Goal: Information Seeking & Learning: Learn about a topic

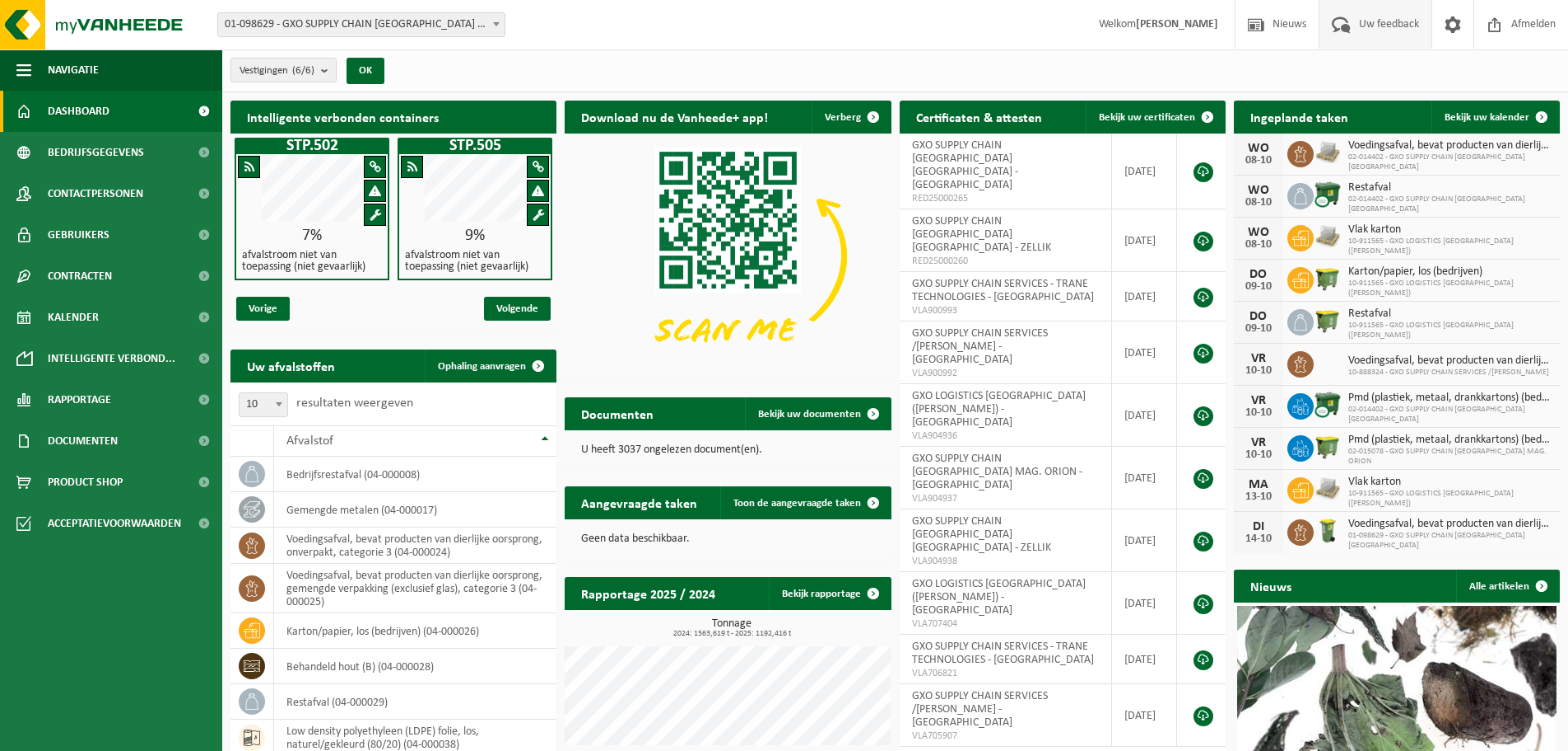
click at [1381, 35] on span "Uw feedback" at bounding box center [1389, 24] width 68 height 48
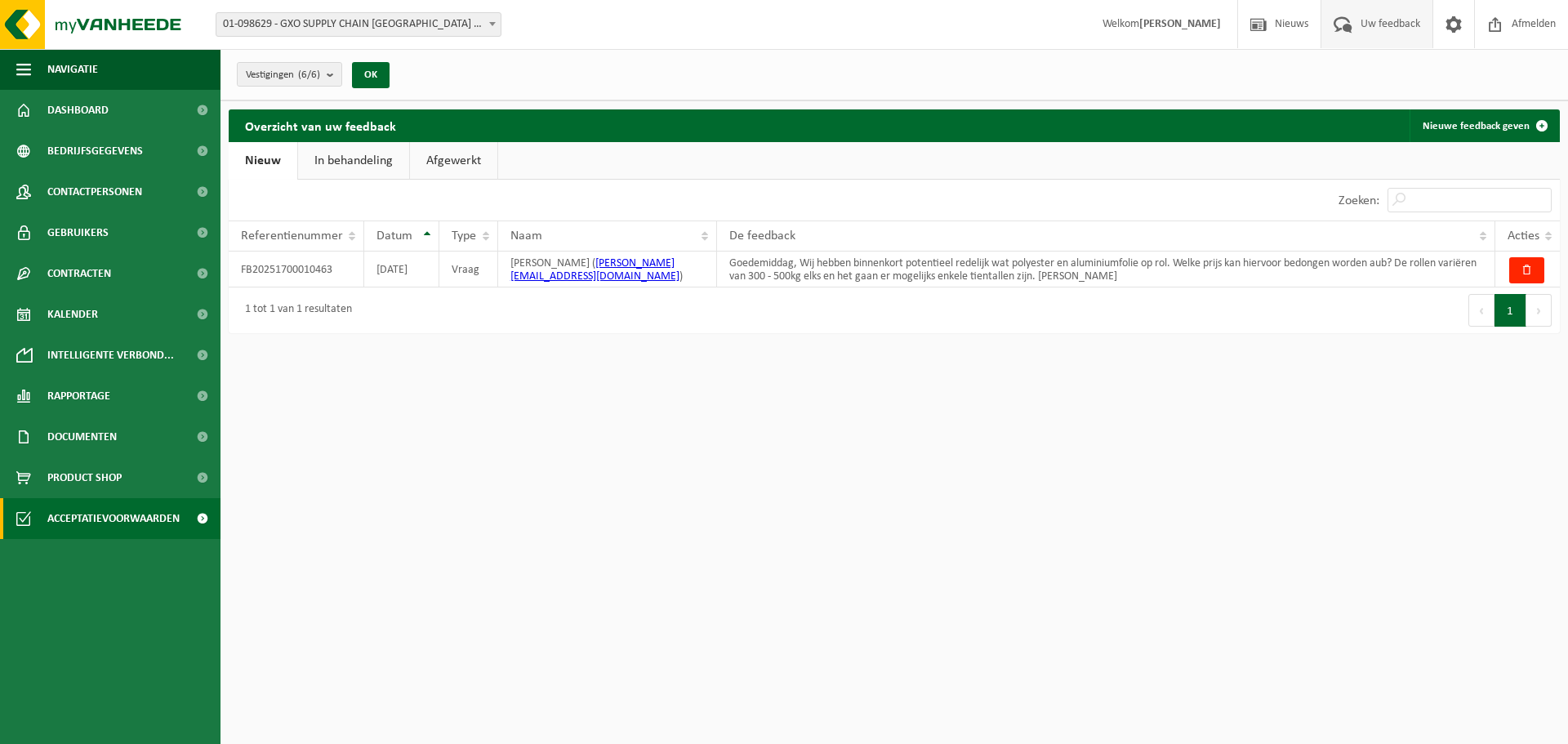
click at [129, 524] on span "Acceptatievoorwaarden" at bounding box center [112, 518] width 132 height 41
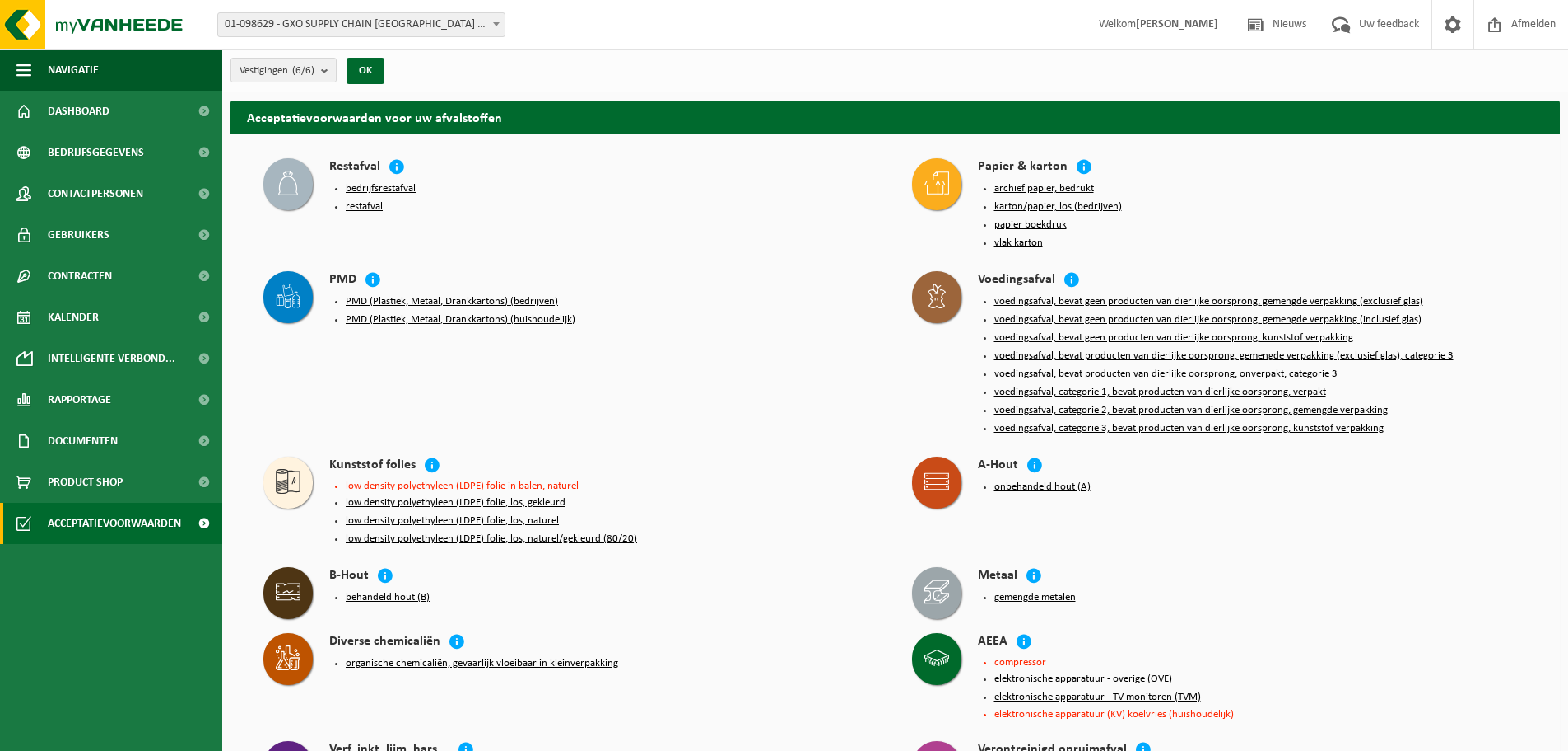
click at [1061, 202] on button "karton/papier, los (bedrijven)" at bounding box center [1059, 206] width 128 height 13
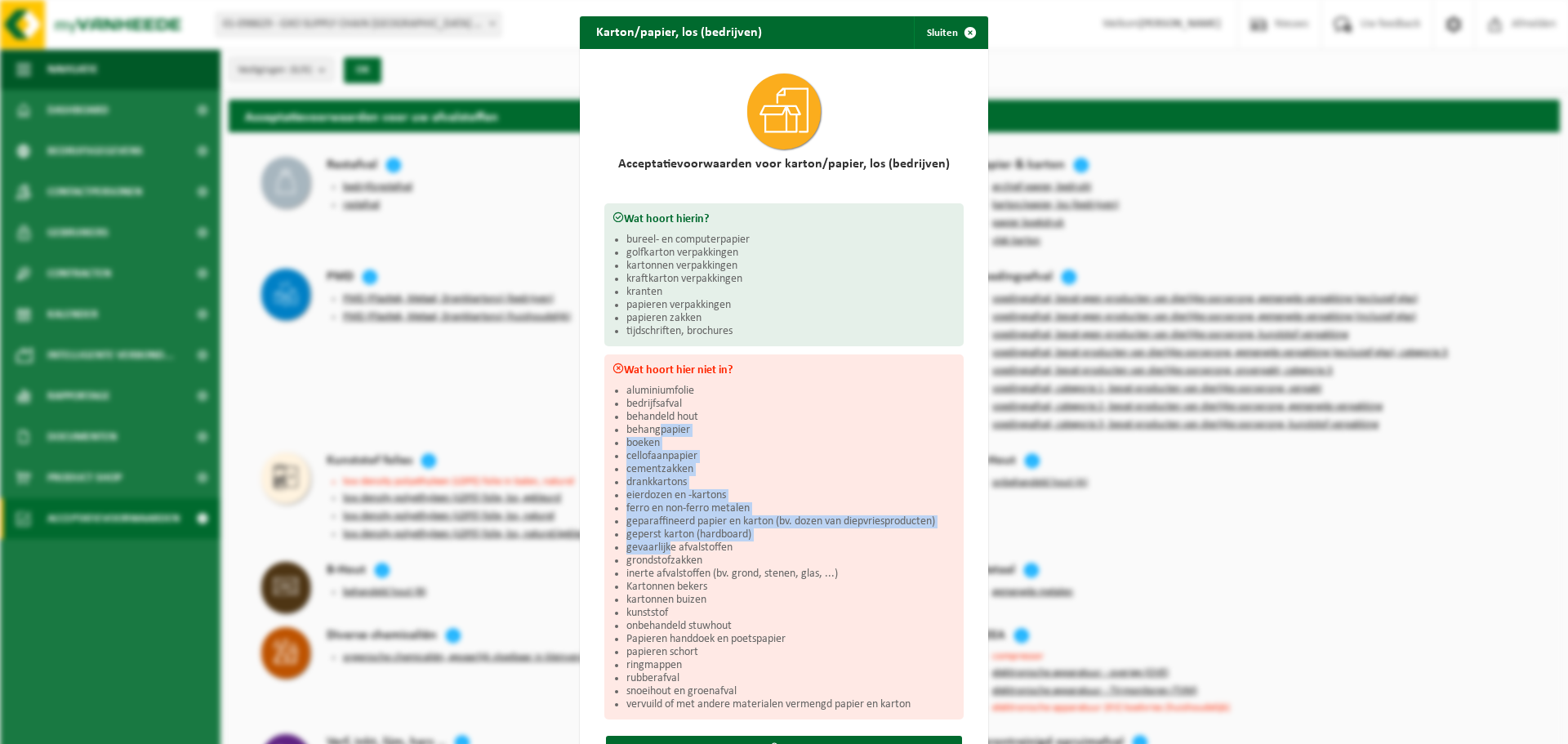
drag, startPoint x: 654, startPoint y: 422, endPoint x: 662, endPoint y: 540, distance: 118.3
click at [662, 540] on ul "aluminiumfolie bedrijfsafval behandeld hout behangpapier boeken cellofaanpapier…" at bounding box center [790, 548] width 329 height 326
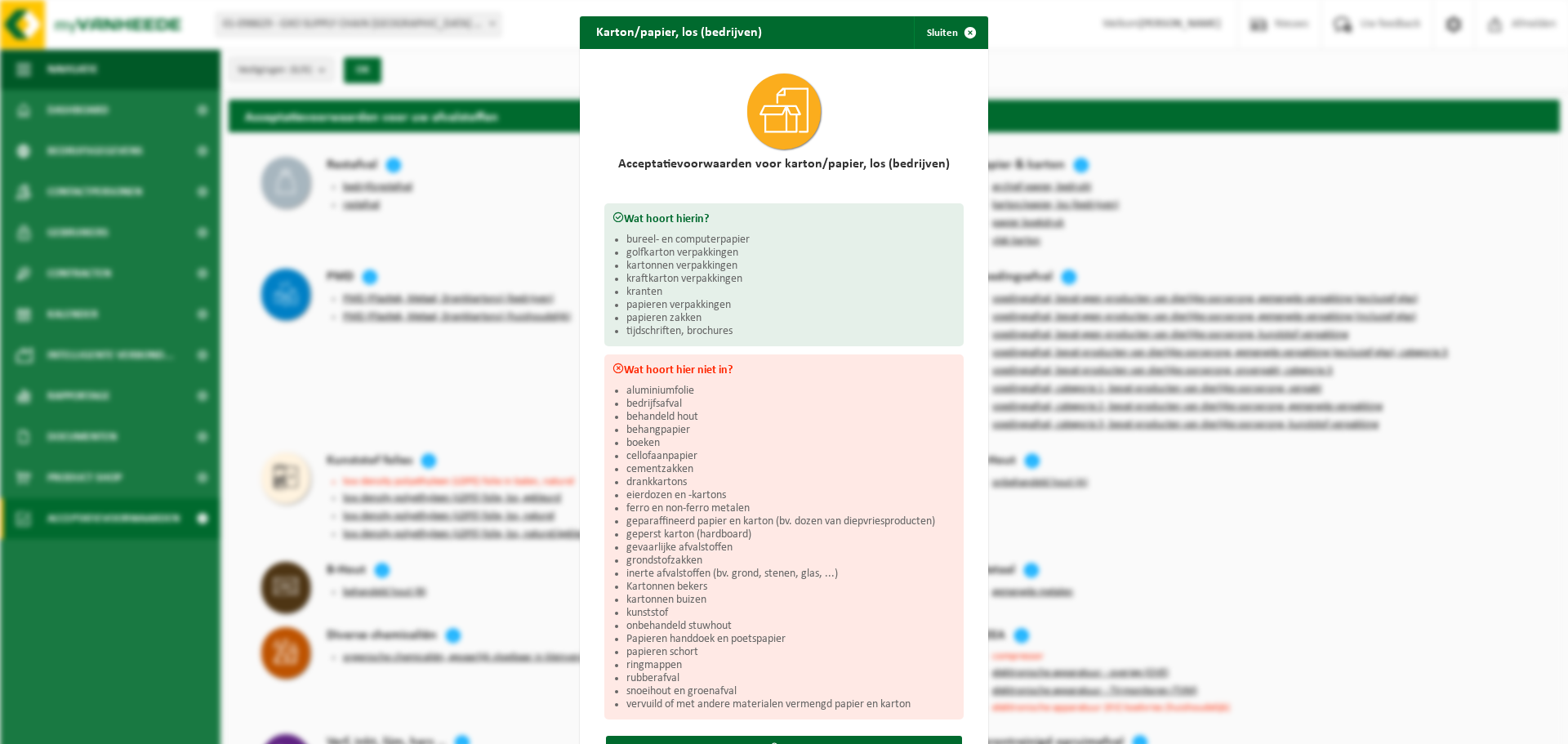
click at [692, 609] on li "kunststof" at bounding box center [790, 612] width 329 height 13
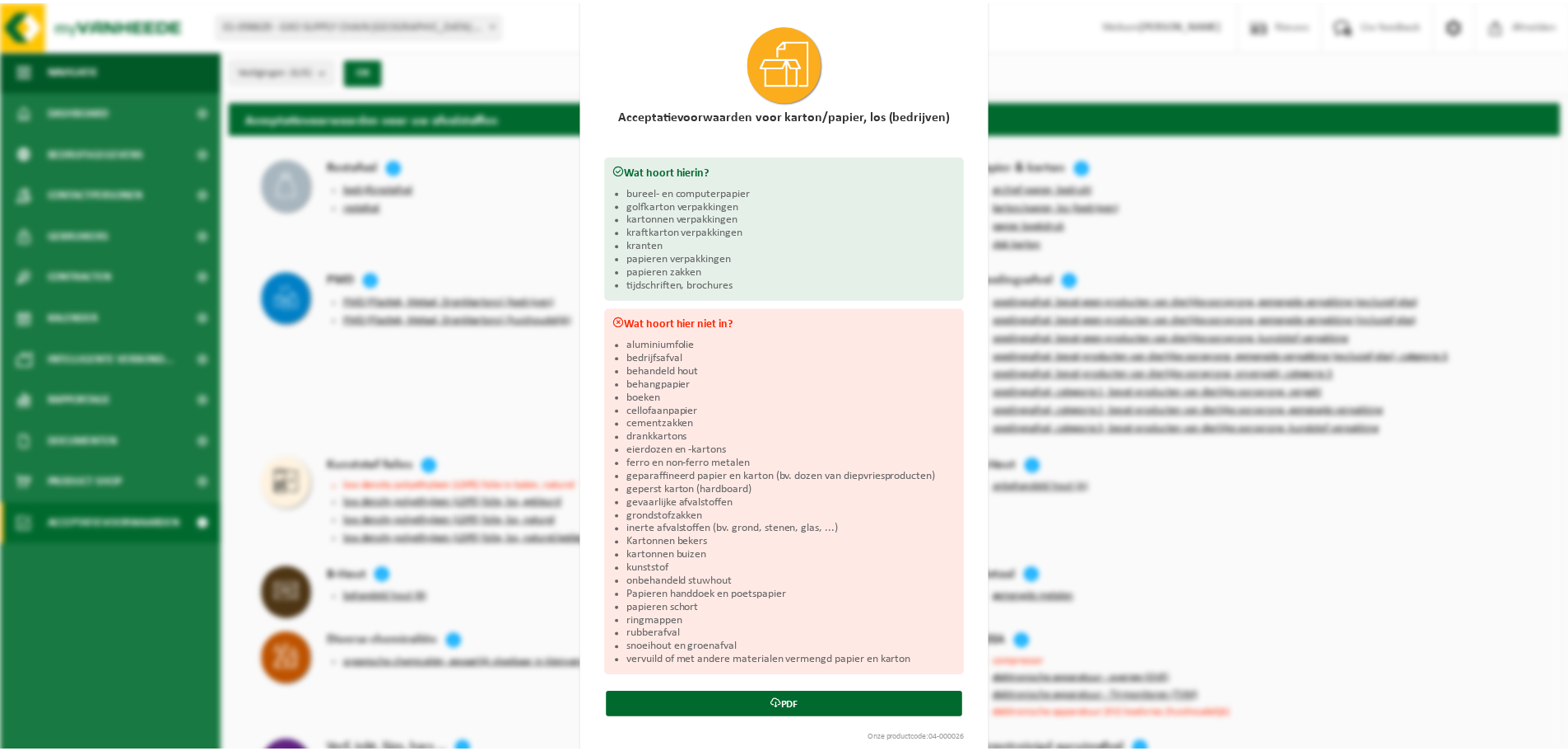
scroll to position [72, 0]
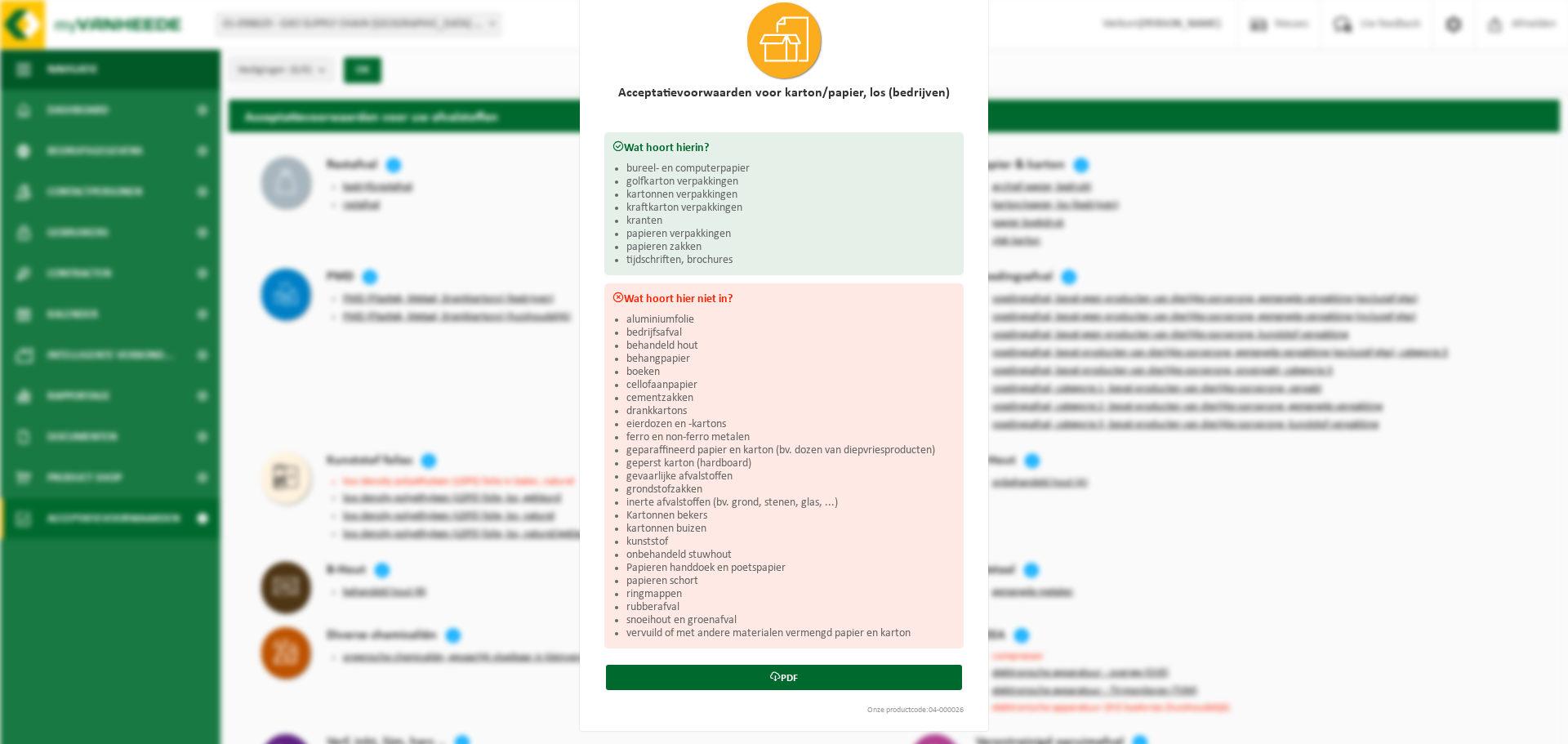
click at [1301, 167] on div "Karton/papier, los (bedrijven) Sluiten Acceptatievoorwaarden voor karton/papier…" at bounding box center [784, 372] width 1568 height 744
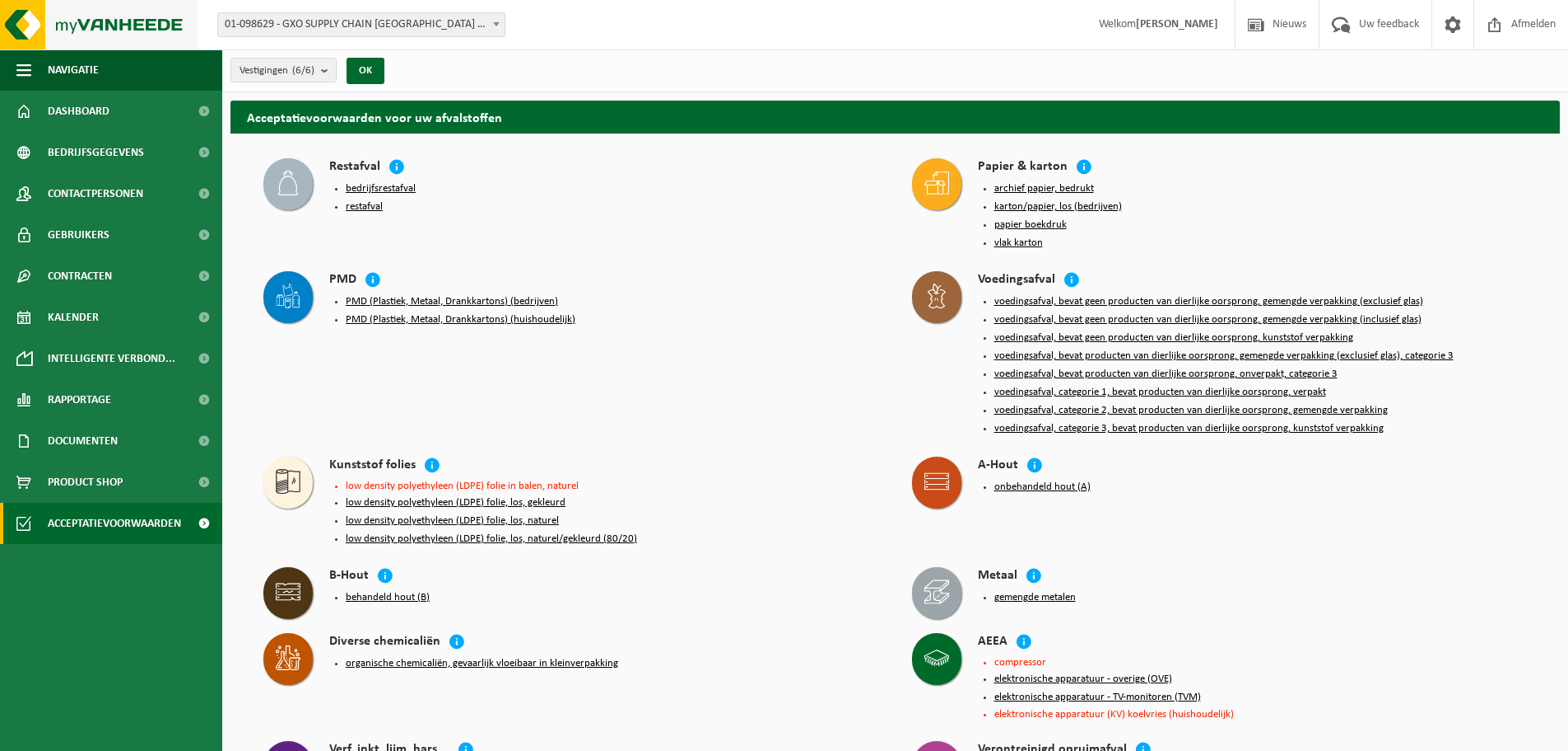
click at [49, 38] on img at bounding box center [98, 25] width 198 height 49
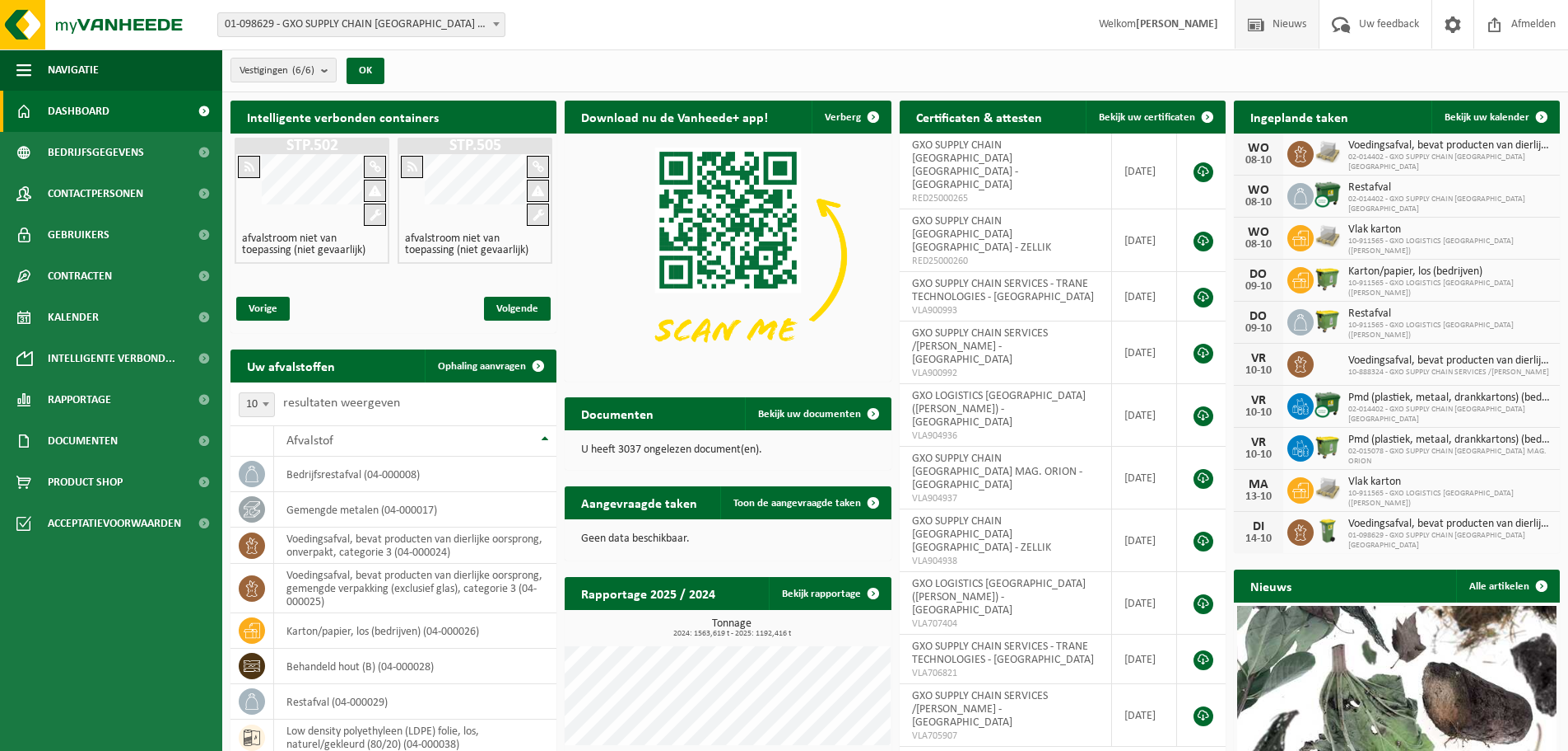
click at [1270, 23] on span "Nieuws" at bounding box center [1289, 24] width 42 height 48
